Goal: Obtain resource: Obtain resource

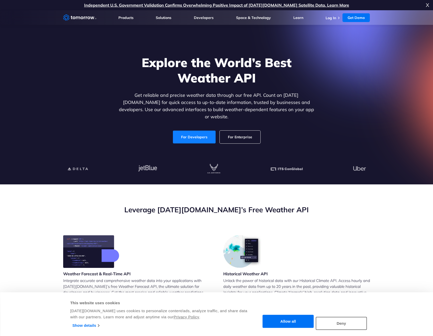
click at [202, 133] on link "For Developers" at bounding box center [194, 136] width 43 height 13
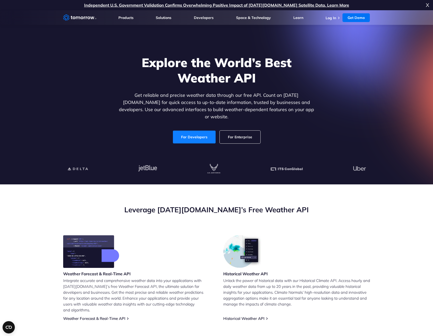
click at [185, 137] on link "For Developers" at bounding box center [194, 136] width 43 height 13
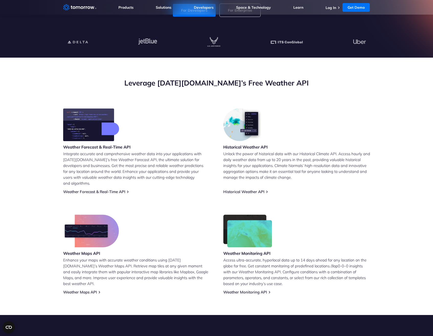
scroll to position [129, 0]
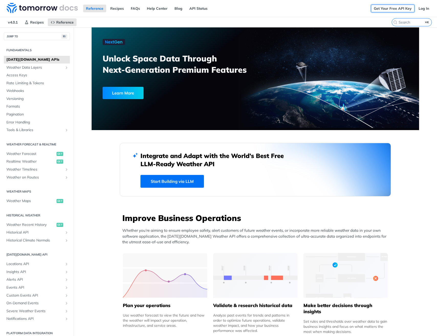
click at [374, 9] on link "Get Your Free API Key" at bounding box center [392, 9] width 43 height 8
click at [421, 9] on link "Log In" at bounding box center [424, 9] width 16 height 8
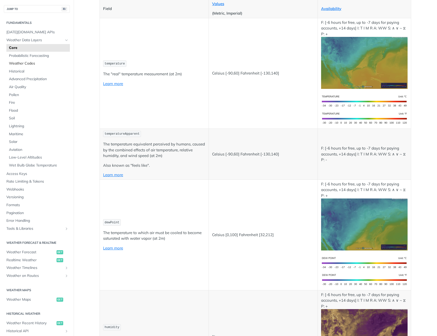
click at [30, 61] on span "Weather Codes" at bounding box center [39, 63] width 60 height 5
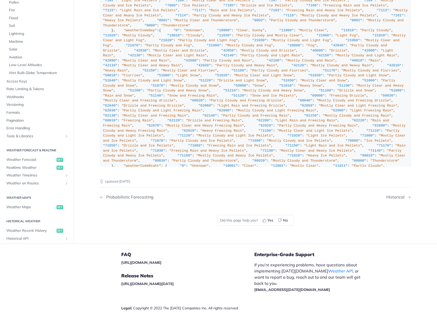
scroll to position [3632, 0]
